Goal: Task Accomplishment & Management: Manage account settings

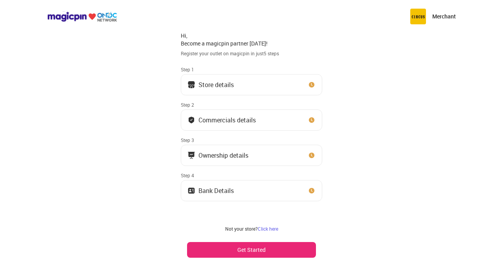
click at [229, 86] on div "Store details" at bounding box center [215, 85] width 35 height 4
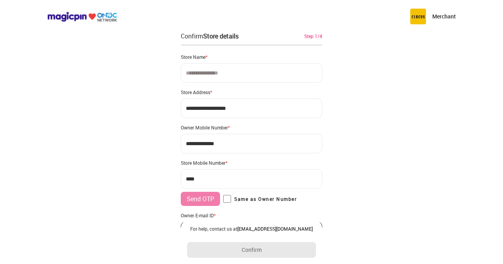
click at [201, 79] on input at bounding box center [251, 73] width 141 height 20
paste input "**********"
type input "**********"
click at [212, 107] on input "**********" at bounding box center [251, 109] width 141 height 20
drag, startPoint x: 252, startPoint y: 110, endPoint x: 173, endPoint y: 112, distance: 79.0
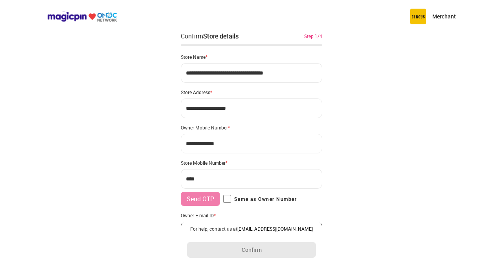
click at [173, 112] on div "**********" at bounding box center [251, 156] width 503 height 312
paste input
drag, startPoint x: 243, startPoint y: 110, endPoint x: 155, endPoint y: 113, distance: 88.4
click at [155, 113] on div "**********" at bounding box center [251, 156] width 503 height 312
type input "**********"
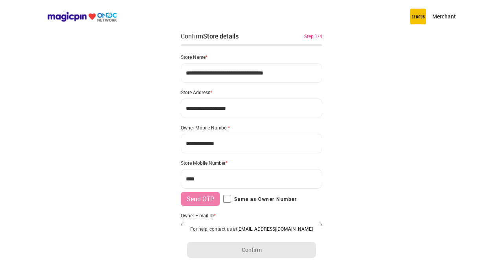
click at [185, 108] on input "**********" at bounding box center [251, 109] width 141 height 20
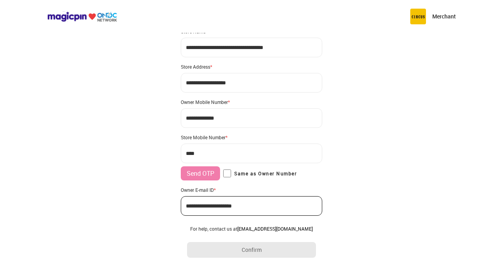
scroll to position [39, 0]
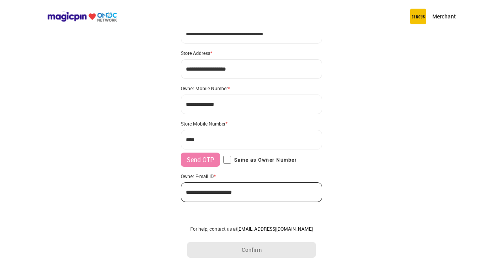
click at [223, 137] on input "***" at bounding box center [251, 140] width 141 height 20
type input "**********"
click at [234, 159] on label "Same as Owner Number" at bounding box center [259, 160] width 73 height 8
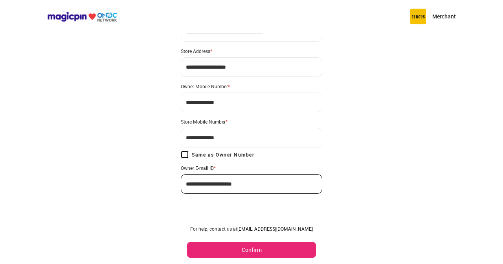
scroll to position [42, 0]
click at [233, 250] on button "Confirm" at bounding box center [251, 250] width 129 height 16
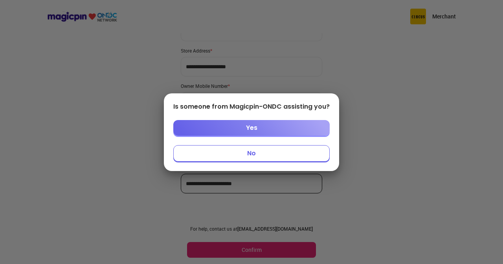
click at [234, 154] on button "No" at bounding box center [251, 153] width 156 height 16
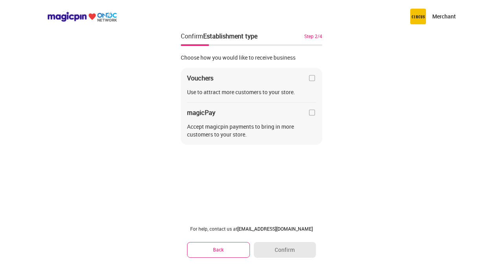
scroll to position [0, 0]
click at [305, 88] on div "Vouchers Use to attract more customers to your store. magicPay Accept magicpin …" at bounding box center [251, 106] width 141 height 77
click at [311, 78] on img at bounding box center [312, 78] width 8 height 8
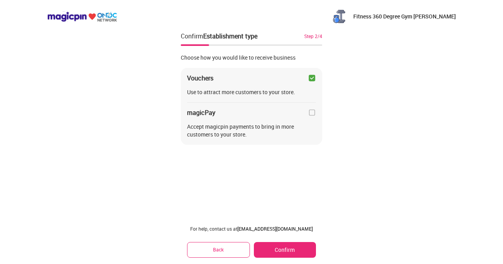
click at [313, 111] on img at bounding box center [312, 113] width 8 height 8
click at [287, 247] on button "Confirm" at bounding box center [285, 250] width 62 height 16
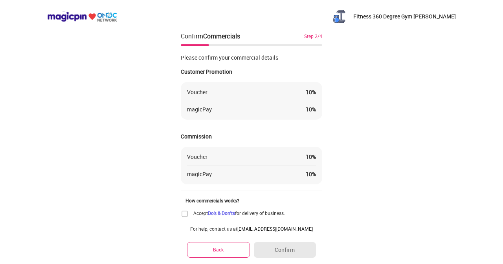
click at [183, 213] on img at bounding box center [185, 214] width 8 height 8
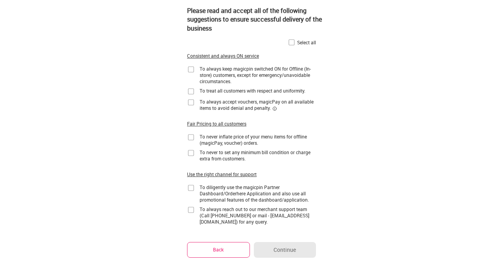
click at [189, 69] on img at bounding box center [191, 70] width 8 height 8
click at [190, 90] on img at bounding box center [191, 92] width 8 height 8
click at [189, 102] on img at bounding box center [191, 103] width 8 height 8
click at [192, 137] on img at bounding box center [191, 137] width 8 height 8
click at [190, 154] on img at bounding box center [191, 153] width 8 height 8
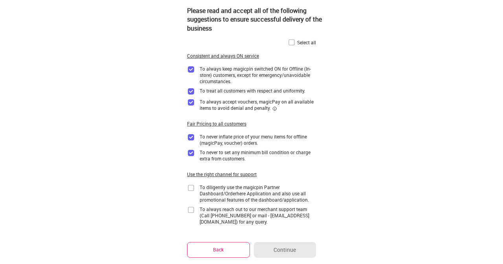
click at [192, 190] on img at bounding box center [191, 188] width 8 height 8
click at [190, 209] on img at bounding box center [191, 210] width 8 height 8
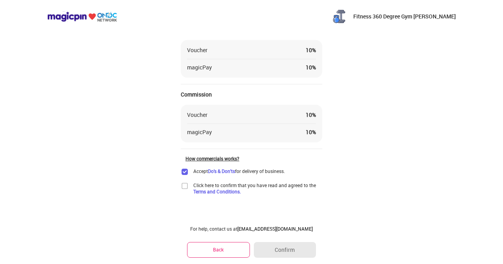
scroll to position [43, 0]
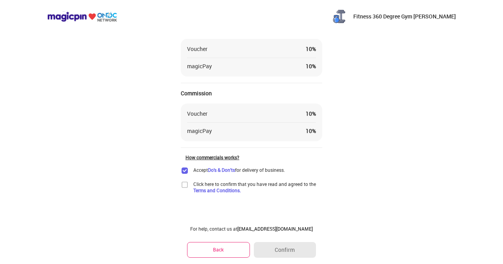
click at [186, 186] on img at bounding box center [185, 185] width 8 height 8
click at [280, 251] on button "Confirm" at bounding box center [285, 250] width 62 height 16
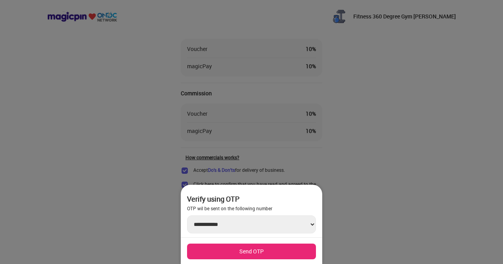
click at [245, 250] on button "Send OTP" at bounding box center [251, 252] width 129 height 16
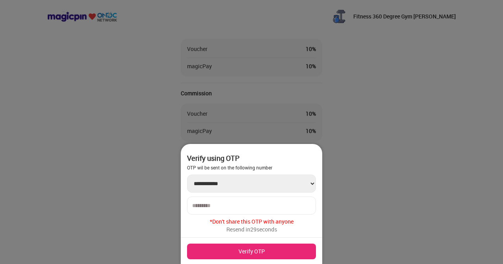
click at [207, 205] on input "number" at bounding box center [251, 206] width 119 height 6
type input "******"
click at [231, 252] on button "Verify OTP" at bounding box center [251, 252] width 129 height 16
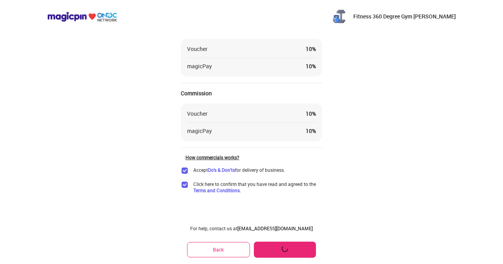
scroll to position [0, 0]
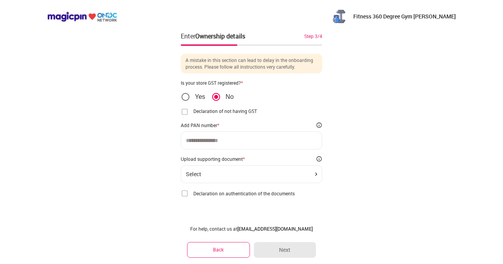
click at [207, 143] on input at bounding box center [251, 140] width 131 height 6
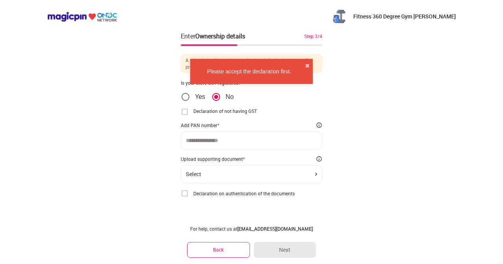
click at [184, 111] on img at bounding box center [185, 112] width 8 height 8
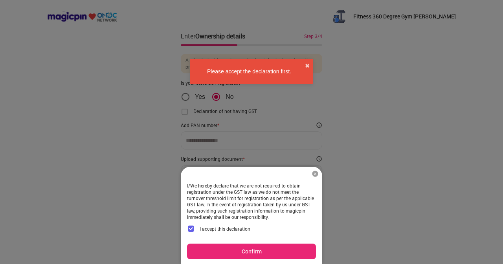
click at [247, 248] on button "Confirm" at bounding box center [251, 252] width 129 height 16
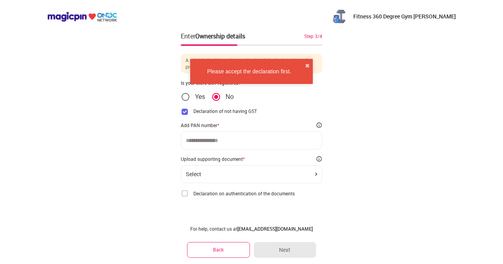
click at [211, 137] on div at bounding box center [251, 141] width 141 height 18
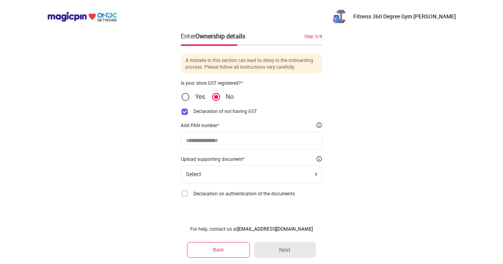
click at [211, 144] on div at bounding box center [251, 141] width 141 height 18
click at [221, 141] on input at bounding box center [251, 140] width 131 height 6
type input "**********"
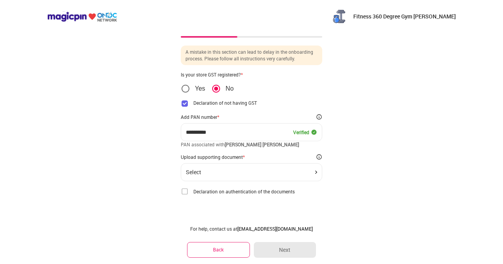
scroll to position [10, 0]
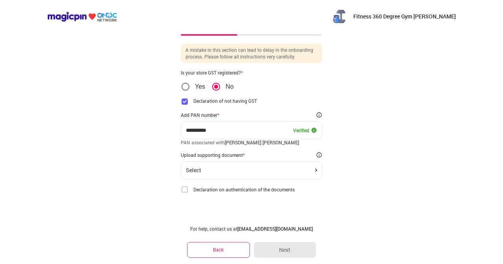
click at [239, 172] on div "Select" at bounding box center [251, 170] width 131 height 6
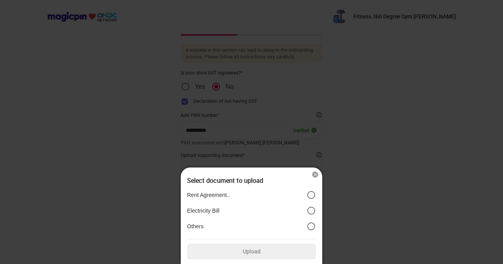
click at [134, 185] on div at bounding box center [251, 132] width 503 height 264
click at [262, 234] on div "Rent Agreement.. Electricity Bill Others" at bounding box center [251, 210] width 129 height 47
click at [266, 217] on div "Rent Agreement.. Electricity Bill Others" at bounding box center [251, 210] width 129 height 47
click at [244, 257] on label "Upload" at bounding box center [251, 252] width 129 height 16
click at [0, 0] on input "Upload" at bounding box center [0, 0] width 0 height 0
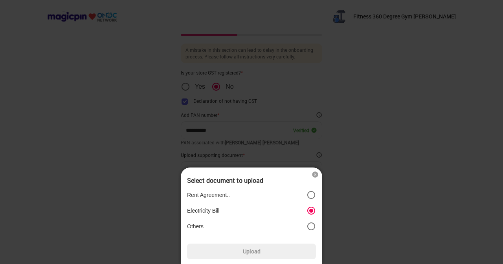
click at [234, 196] on label "Rent Agreement.." at bounding box center [251, 194] width 129 height 9
click at [234, 208] on label "Electricity Bill" at bounding box center [251, 210] width 129 height 9
click at [246, 191] on label "Rent Agreement.." at bounding box center [251, 194] width 129 height 9
click at [312, 207] on icon "position" at bounding box center [310, 210] width 9 height 9
click at [316, 175] on img at bounding box center [315, 175] width 8 height 8
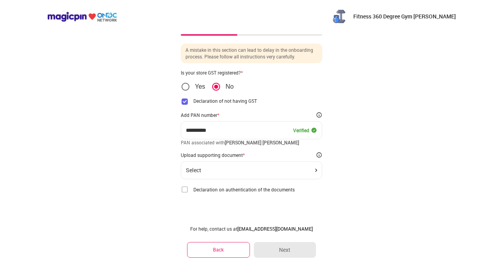
click at [208, 169] on div "Select" at bounding box center [251, 170] width 131 height 6
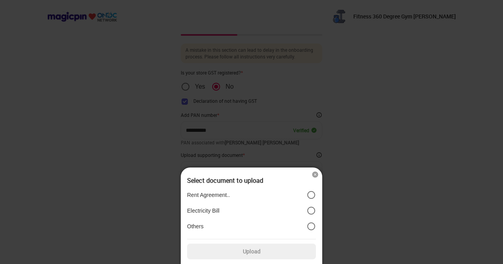
click at [221, 211] on label "Electricity Bill" at bounding box center [251, 210] width 129 height 9
click at [268, 250] on label "Upload" at bounding box center [251, 252] width 129 height 16
click at [0, 0] on input "Upload" at bounding box center [0, 0] width 0 height 0
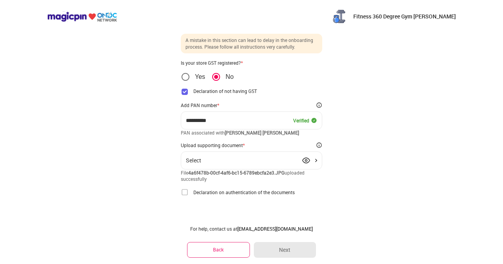
scroll to position [23, 0]
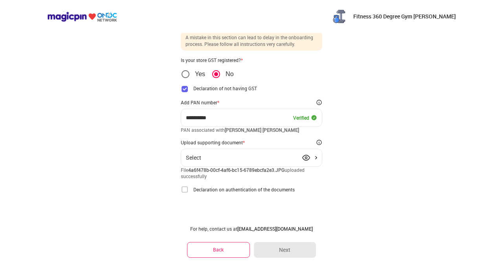
click at [181, 190] on img at bounding box center [185, 190] width 8 height 8
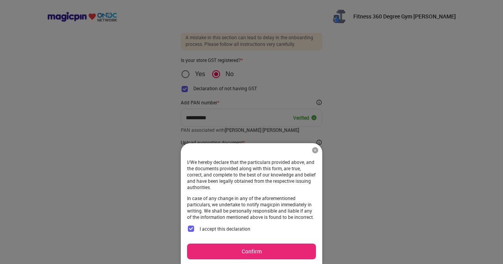
click at [240, 251] on button "Confirm" at bounding box center [251, 252] width 129 height 16
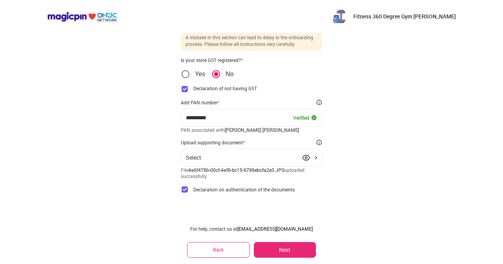
click at [286, 248] on button "Next" at bounding box center [285, 250] width 62 height 16
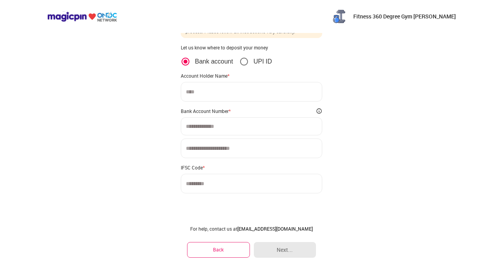
scroll to position [0, 0]
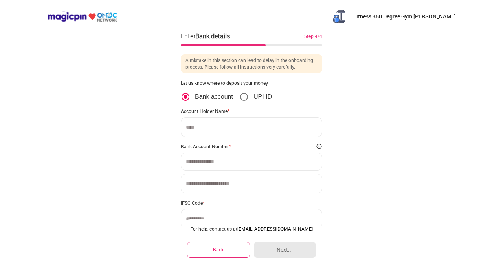
click at [230, 126] on input at bounding box center [251, 127] width 141 height 20
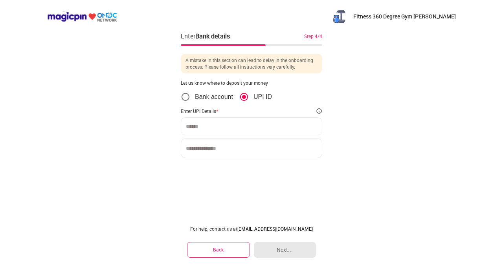
click at [236, 130] on div at bounding box center [251, 126] width 141 height 18
click at [228, 130] on div at bounding box center [251, 126] width 141 height 18
click at [198, 126] on input at bounding box center [251, 126] width 131 height 6
type input "*"
type input "**********"
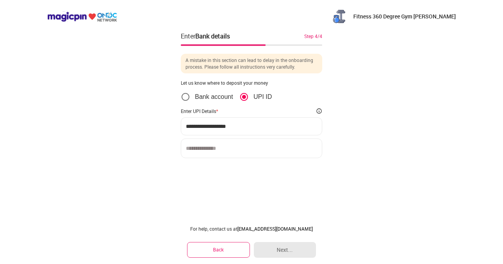
click at [206, 152] on input at bounding box center [251, 149] width 141 height 20
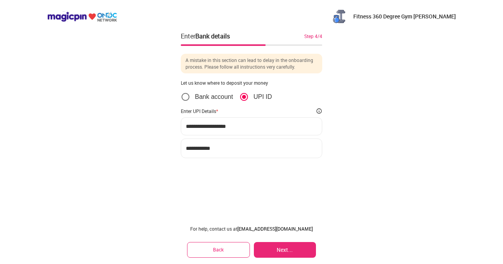
type input "**********"
click at [283, 247] on button "Next..." at bounding box center [285, 250] width 62 height 16
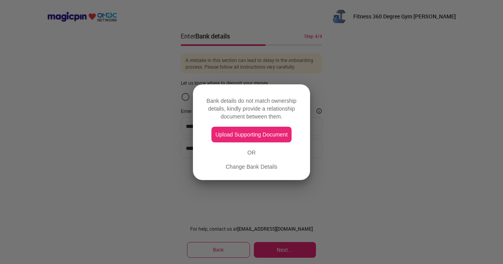
click at [271, 134] on button "Upload Supporting Document" at bounding box center [251, 135] width 80 height 16
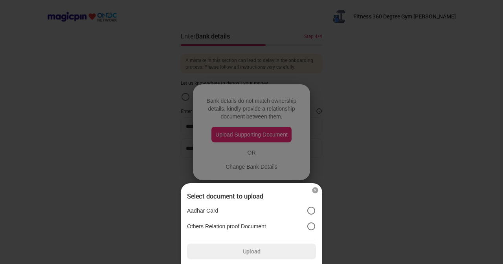
click at [316, 191] on img at bounding box center [315, 190] width 8 height 8
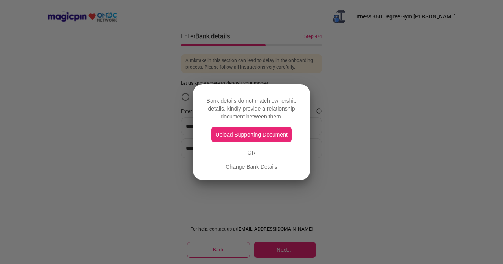
click at [265, 167] on div "Change Bank Details" at bounding box center [251, 167] width 52 height 8
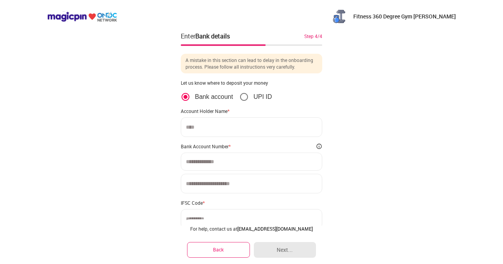
click at [212, 128] on input at bounding box center [251, 127] width 141 height 20
type input "**********"
click at [208, 160] on input at bounding box center [251, 162] width 131 height 6
type input "**********"
click at [198, 182] on input at bounding box center [251, 184] width 141 height 20
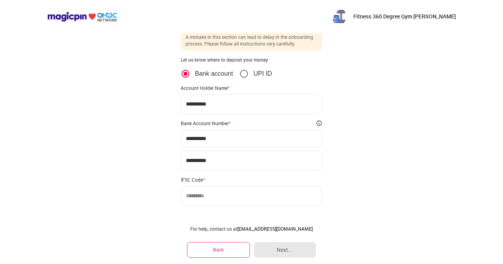
scroll to position [35, 0]
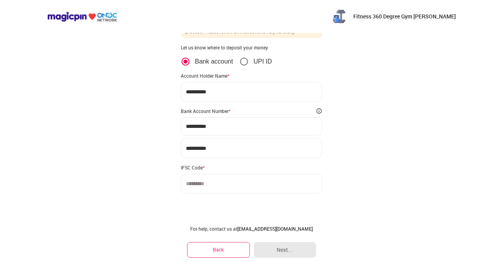
type input "**********"
click at [203, 187] on input at bounding box center [251, 184] width 141 height 20
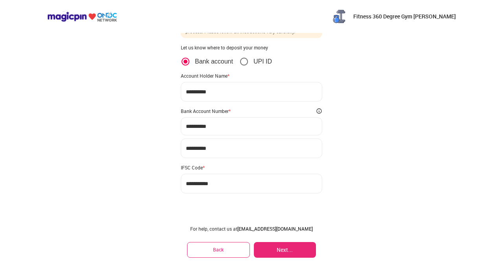
type input "**********"
click at [285, 247] on button "Next..." at bounding box center [285, 250] width 62 height 16
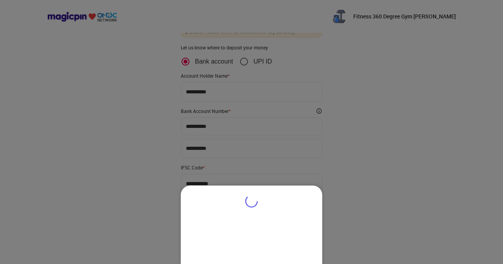
type input "**********"
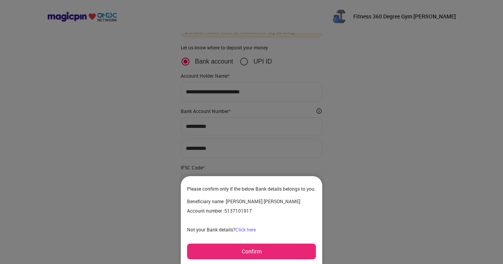
click at [223, 250] on button "Confirm" at bounding box center [251, 252] width 129 height 16
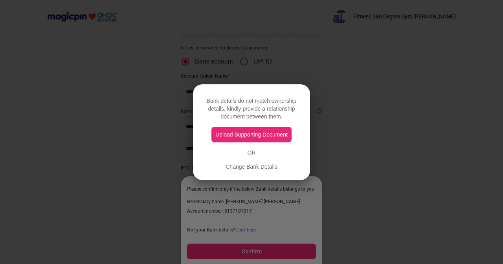
click at [238, 134] on button "Upload Supporting Document" at bounding box center [251, 135] width 80 height 16
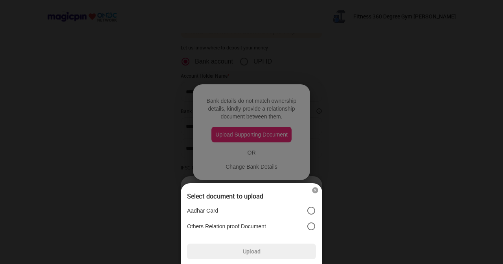
click at [262, 208] on label "Aadhar Card" at bounding box center [251, 210] width 129 height 9
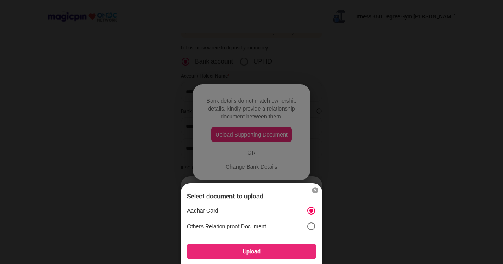
click at [252, 254] on div "Upload" at bounding box center [251, 252] width 129 height 16
click at [0, 0] on input "Upload" at bounding box center [0, 0] width 0 height 0
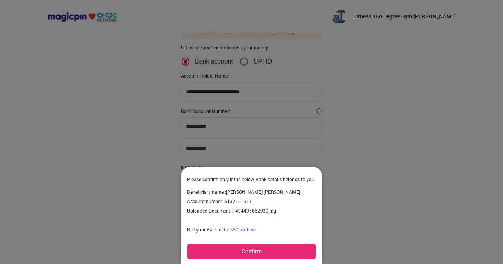
click at [237, 250] on button "Confirm" at bounding box center [251, 252] width 129 height 16
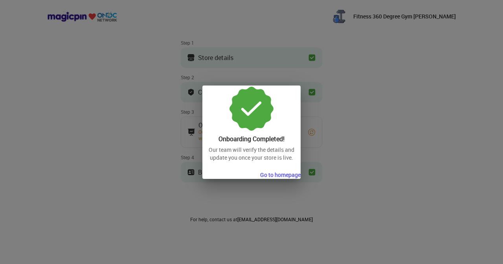
click at [278, 175] on button "Go to homepage" at bounding box center [280, 175] width 40 height 8
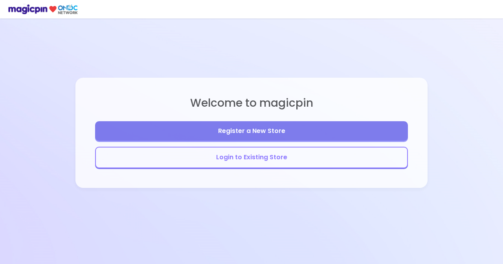
click at [238, 153] on button "Login to Existing Store" at bounding box center [251, 158] width 313 height 22
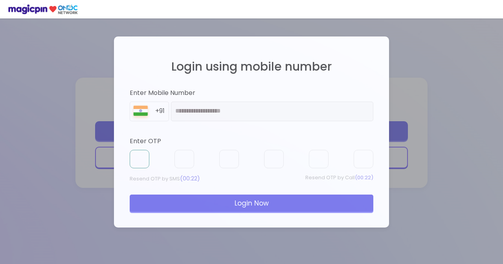
click at [142, 155] on input "text" at bounding box center [140, 159] width 20 height 19
type input "*"
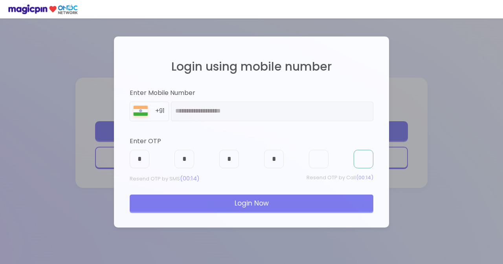
type input "*"
click at [208, 206] on div "Login Now" at bounding box center [251, 203] width 243 height 17
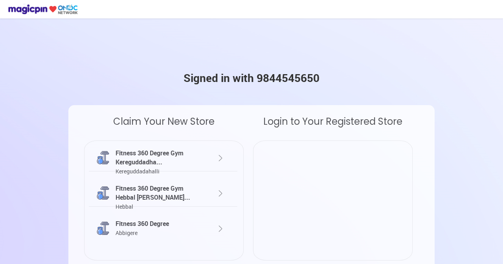
click at [253, 115] on div "Login to Your Registered Store" at bounding box center [332, 122] width 159 height 14
click at [217, 160] on img at bounding box center [220, 158] width 9 height 9
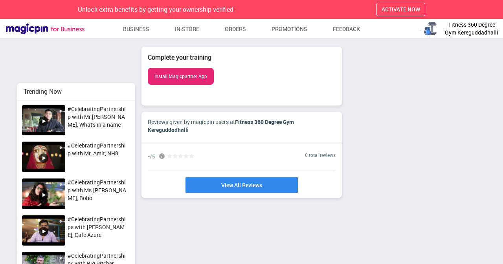
scroll to position [238, 503]
click at [451, 28] on span "Fitness 360 Degree Gym Kereguddadhalli" at bounding box center [471, 29] width 59 height 16
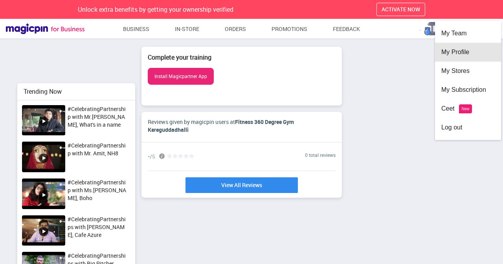
click at [458, 55] on div "My Profile" at bounding box center [467, 52] width 53 height 19
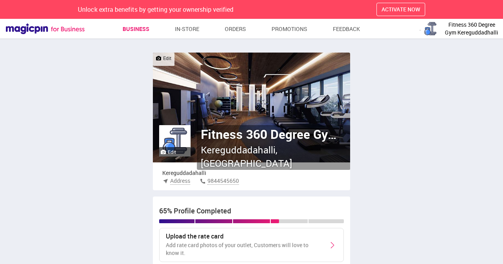
click at [135, 29] on link "Business" at bounding box center [135, 29] width 27 height 14
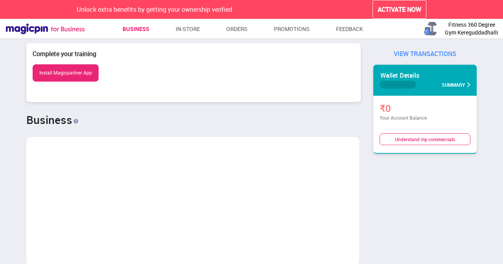
click at [72, 29] on img at bounding box center [45, 28] width 79 height 11
click at [468, 23] on span "Fitness 360 Degree Gym Kereguddadhalli" at bounding box center [471, 29] width 59 height 16
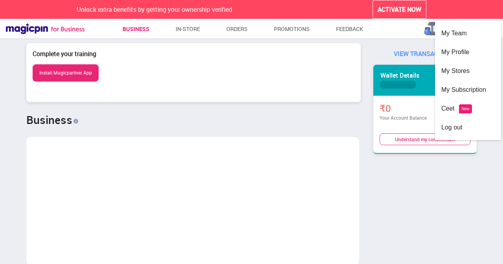
click at [423, 29] on img "button" at bounding box center [430, 29] width 16 height 16
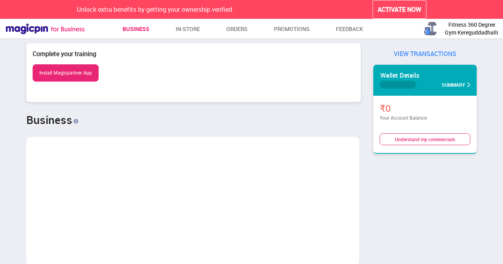
click at [423, 29] on img "button" at bounding box center [430, 29] width 16 height 16
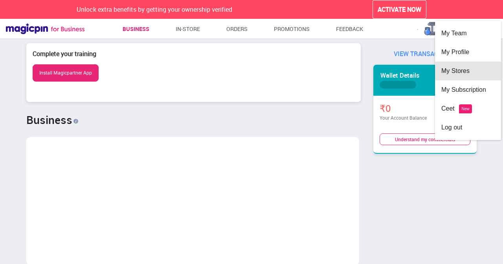
click at [463, 72] on div "My Stores" at bounding box center [467, 71] width 53 height 19
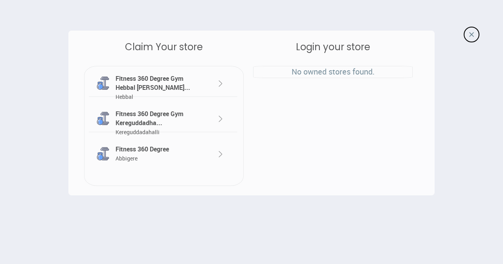
click at [178, 85] on div "Fitness 360 Degree Gym Hebbal [PERSON_NAME]... Hebbal" at bounding box center [156, 87] width 87 height 27
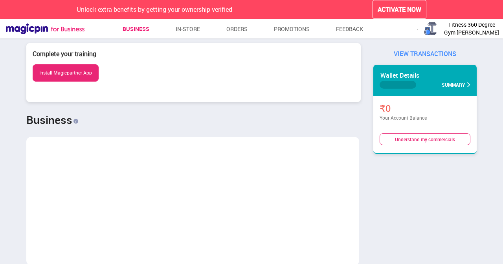
click at [443, 31] on span "Fitness 360 Degree Gym [PERSON_NAME]" at bounding box center [471, 29] width 59 height 16
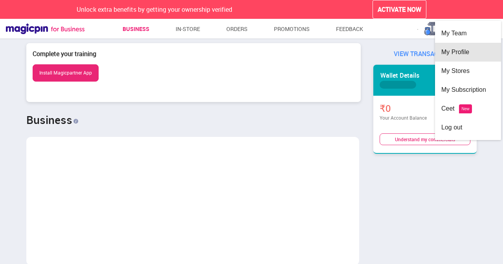
click at [449, 53] on div "My Profile" at bounding box center [467, 52] width 53 height 19
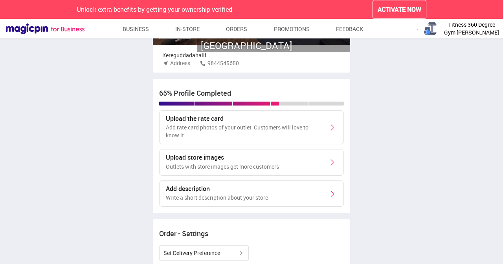
click at [315, 162] on div "Upload store images Outlets with store images get more customers" at bounding box center [251, 162] width 184 height 27
click at [332, 164] on img at bounding box center [331, 162] width 9 height 9
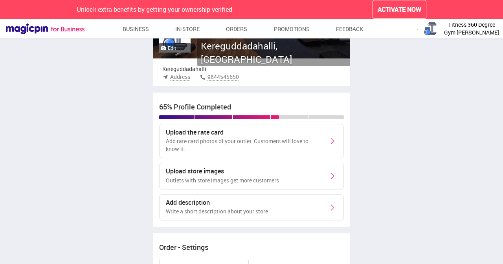
scroll to position [118, 0]
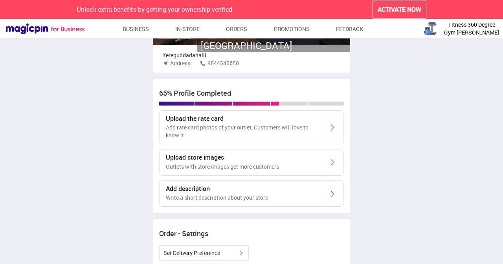
click at [322, 159] on div "Upload store images Outlets with store images get more customers" at bounding box center [251, 162] width 184 height 27
click at [337, 162] on div "Upload store images Outlets with store images get more customers" at bounding box center [251, 162] width 184 height 27
click at [331, 163] on img at bounding box center [331, 162] width 9 height 9
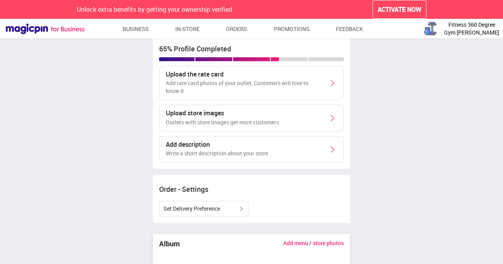
scroll to position [275, 0]
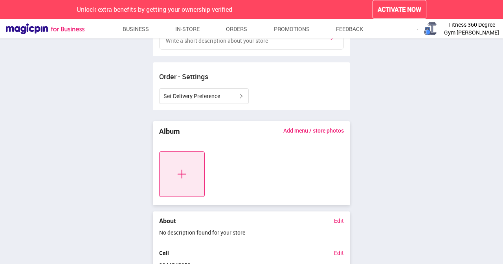
click at [183, 178] on img at bounding box center [182, 175] width 46 height 46
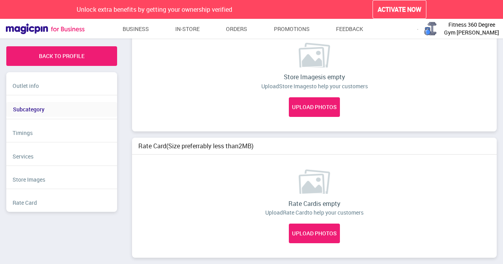
type input "**********"
type textarea "**********"
type input "******"
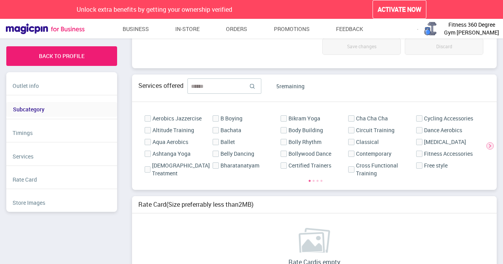
scroll to position [618, 0]
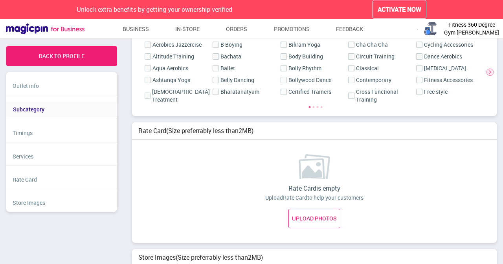
click at [328, 221] on link "UPLOAD PHOTOS" at bounding box center [314, 219] width 52 height 20
click at [0, 0] on input "UPLOAD PHOTOS" at bounding box center [0, 0] width 0 height 0
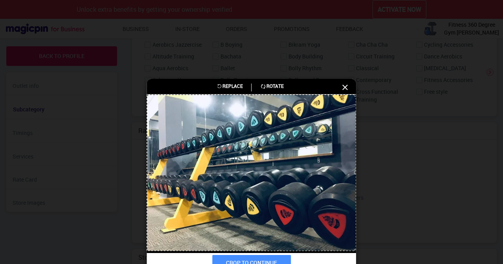
drag, startPoint x: 216, startPoint y: 172, endPoint x: 198, endPoint y: 168, distance: 18.6
click at [198, 168] on div at bounding box center [250, 173] width 209 height 157
drag, startPoint x: 198, startPoint y: 168, endPoint x: 230, endPoint y: 170, distance: 31.5
click at [230, 170] on div at bounding box center [250, 173] width 209 height 157
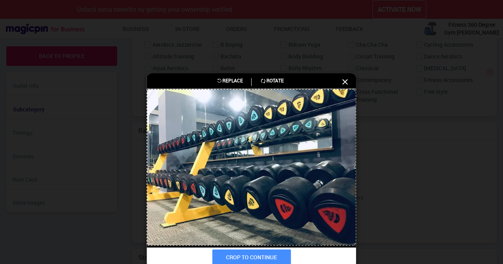
scroll to position [9, 0]
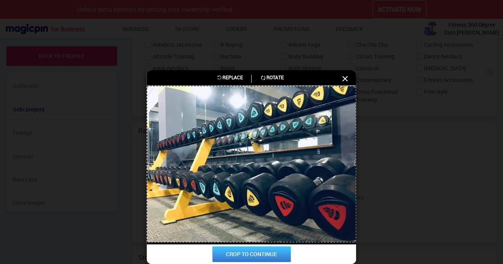
click at [273, 253] on button "CROP TO CONTINUE" at bounding box center [251, 255] width 79 height 16
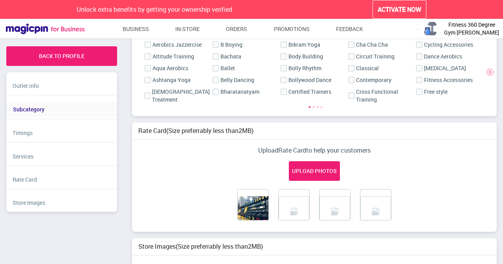
click at [298, 206] on img at bounding box center [293, 211] width 31 height 31
click at [0, 0] on input "UPLOAD PHOTOS" at bounding box center [0, 0] width 0 height 0
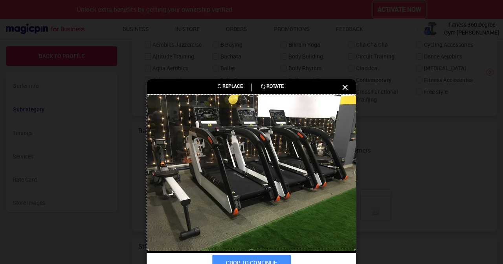
drag, startPoint x: 162, startPoint y: 173, endPoint x: 136, endPoint y: 175, distance: 25.6
click at [136, 175] on div "Replace Rotate CROP TO CONTINUE" at bounding box center [251, 132] width 503 height 264
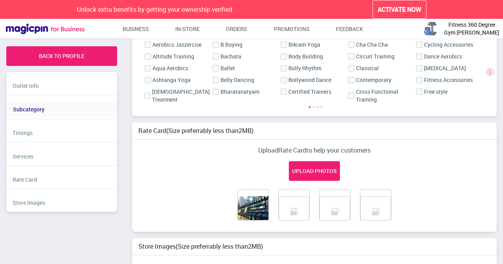
click at [297, 201] on img at bounding box center [293, 211] width 31 height 31
click at [0, 0] on input "UPLOAD PHOTOS" at bounding box center [0, 0] width 0 height 0
click at [277, 220] on ul at bounding box center [313, 206] width 345 height 35
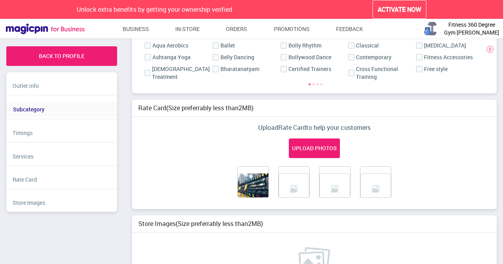
scroll to position [640, 0]
click at [246, 188] on img at bounding box center [253, 189] width 31 height 31
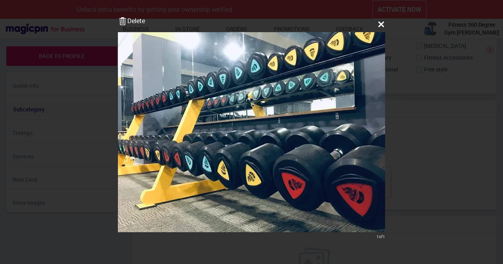
click at [145, 22] on link "Delete" at bounding box center [131, 24] width 27 height 16
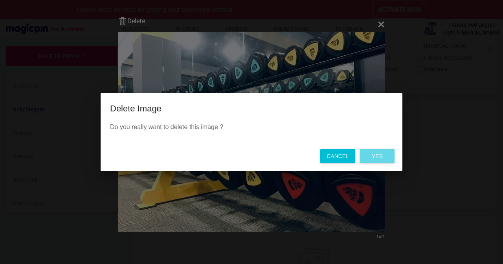
click at [373, 160] on div "Yes" at bounding box center [377, 156] width 35 height 14
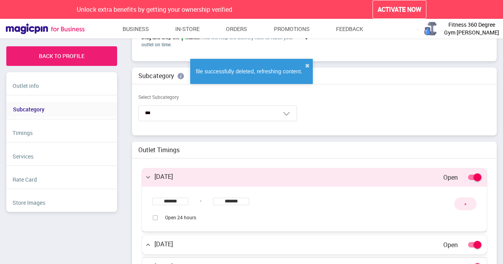
scroll to position [0, 0]
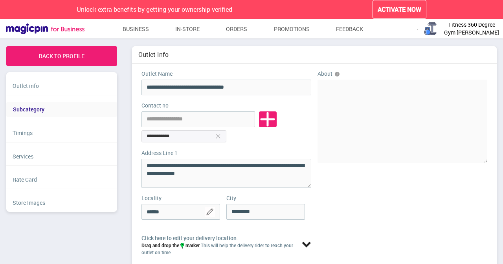
click at [187, 137] on input "**********" at bounding box center [169, 136] width 47 height 7
type input "**********"
click at [174, 119] on input "tel" at bounding box center [197, 119] width 113 height 16
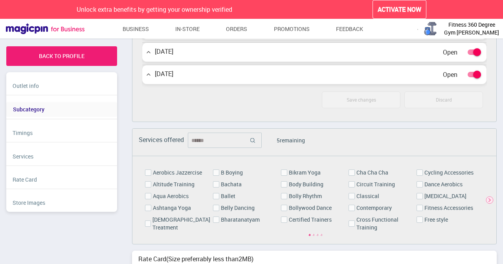
scroll to position [550, 0]
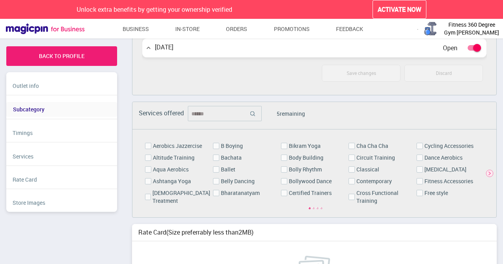
type input "**********"
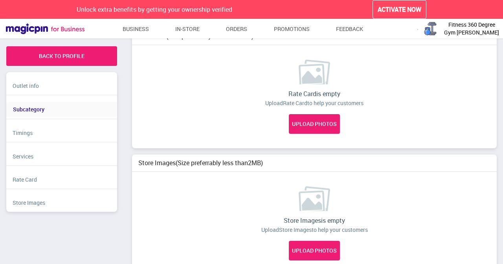
scroll to position [763, 0]
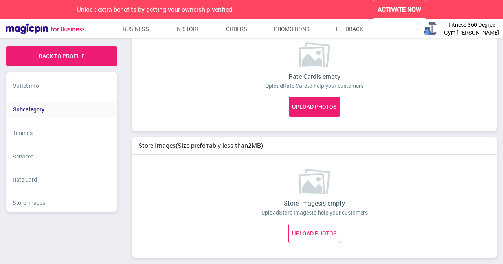
click at [310, 229] on link "UPLOAD PHOTOS" at bounding box center [314, 234] width 52 height 20
click at [0, 0] on input "UPLOAD PHOTOS" at bounding box center [0, 0] width 0 height 0
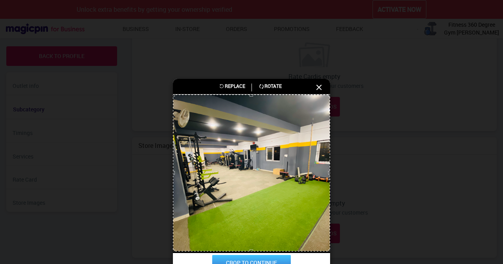
click at [249, 261] on button "CROP TO CONTINUE" at bounding box center [251, 263] width 79 height 16
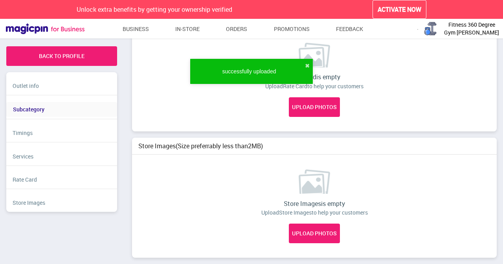
type input "**********"
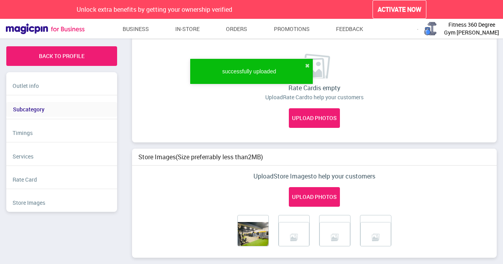
scroll to position [762, 0]
click at [314, 199] on link "UPLOAD PHOTOS" at bounding box center [314, 197] width 52 height 20
click at [0, 0] on input "UPLOAD PHOTOS" at bounding box center [0, 0] width 0 height 0
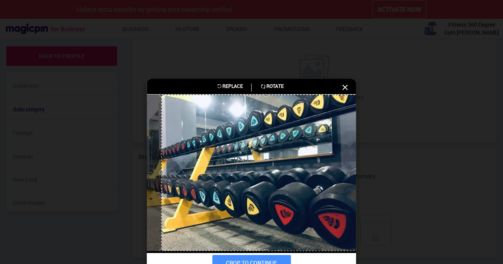
scroll to position [752, 0]
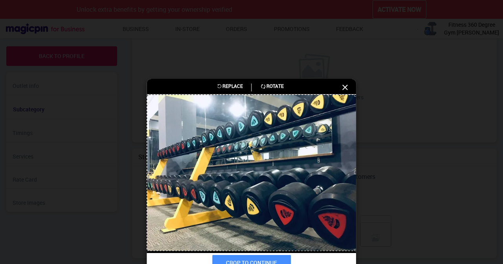
drag, startPoint x: 160, startPoint y: 172, endPoint x: 148, endPoint y: 175, distance: 12.9
click at [148, 95] on div at bounding box center [251, 95] width 208 height 0
click at [254, 260] on button "CROP TO CONTINUE" at bounding box center [251, 263] width 79 height 16
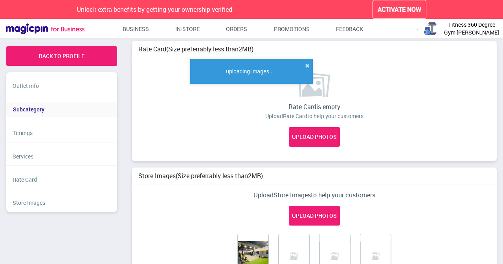
scroll to position [762, 0]
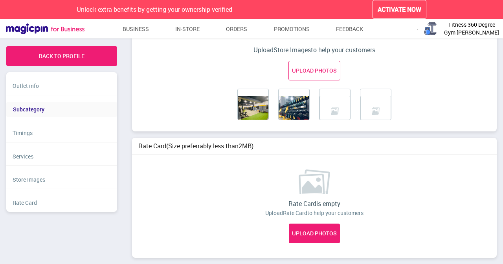
click at [327, 70] on link "UPLOAD PHOTOS" at bounding box center [314, 71] width 52 height 20
click at [0, 0] on input "UPLOAD PHOTOS" at bounding box center [0, 0] width 0 height 0
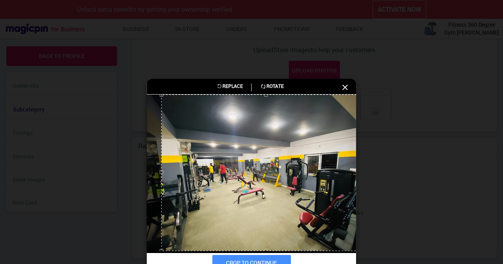
click at [342, 85] on icon at bounding box center [344, 87] width 9 height 9
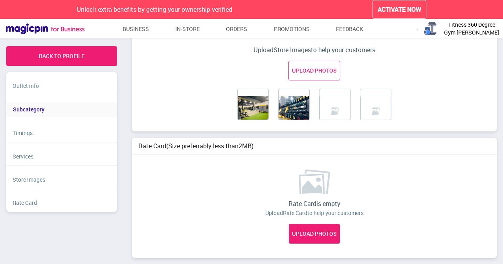
click at [320, 70] on link "UPLOAD PHOTOS" at bounding box center [314, 71] width 52 height 20
click at [0, 0] on input "UPLOAD PHOTOS" at bounding box center [0, 0] width 0 height 0
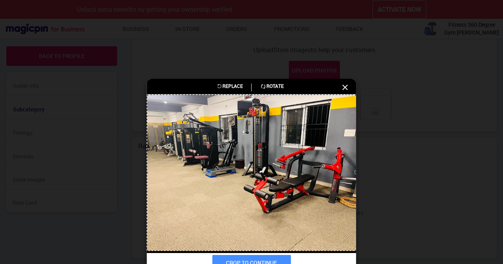
drag, startPoint x: 163, startPoint y: 172, endPoint x: 146, endPoint y: 175, distance: 16.3
click at [147, 95] on div at bounding box center [251, 95] width 208 height 0
click at [251, 259] on button "CROP TO CONTINUE" at bounding box center [251, 263] width 79 height 16
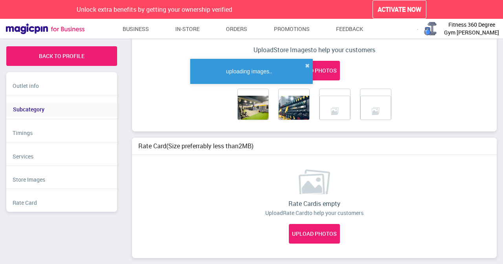
scroll to position [762, 0]
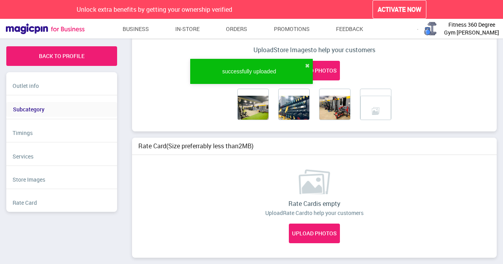
click at [378, 107] on img at bounding box center [375, 111] width 31 height 31
click at [0, 0] on input "UPLOAD PHOTOS" at bounding box center [0, 0] width 0 height 0
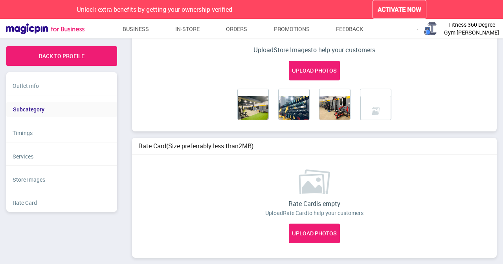
scroll to position [752, 0]
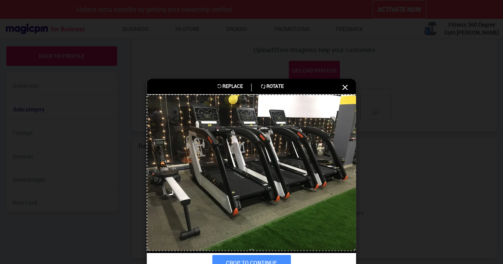
drag, startPoint x: 162, startPoint y: 174, endPoint x: 152, endPoint y: 175, distance: 10.6
click at [152, 175] on div at bounding box center [250, 173] width 209 height 157
click at [242, 259] on button "CROP TO CONTINUE" at bounding box center [251, 263] width 79 height 16
